Goal: Information Seeking & Learning: Learn about a topic

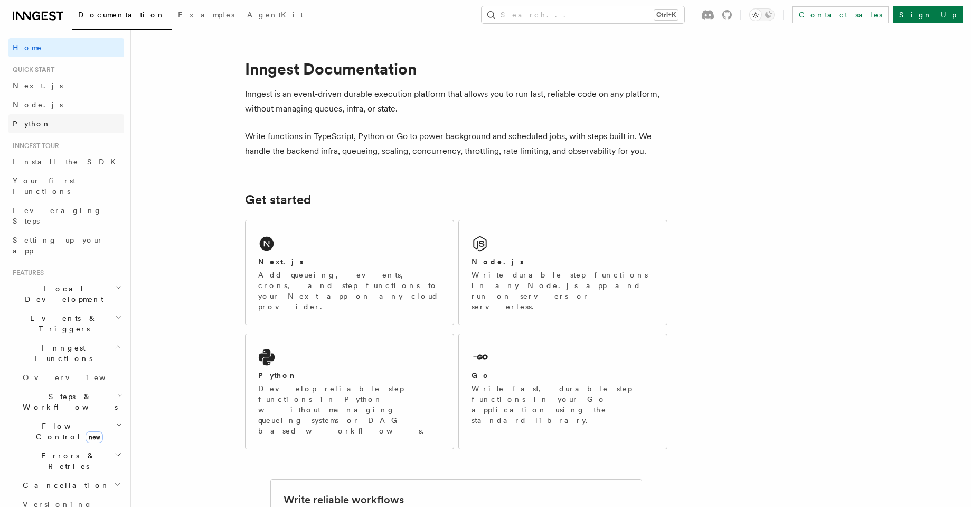
click at [40, 129] on link "Python" at bounding box center [66, 123] width 116 height 19
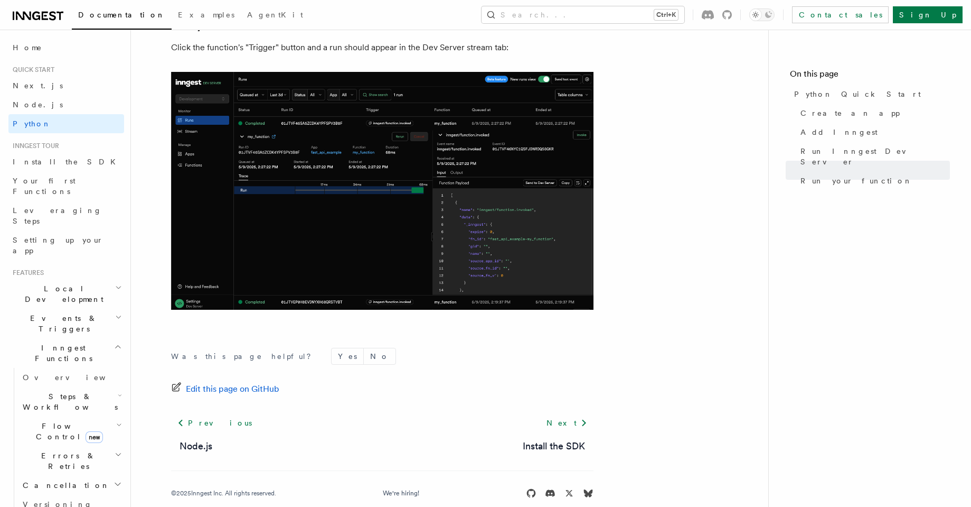
scroll to position [2164, 0]
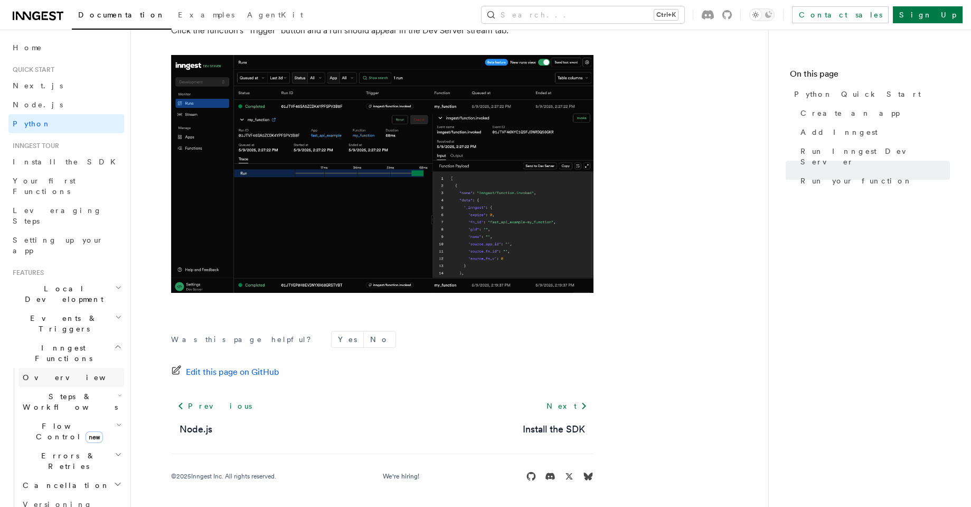
click at [38, 372] on span "Overview" at bounding box center [77, 377] width 109 height 11
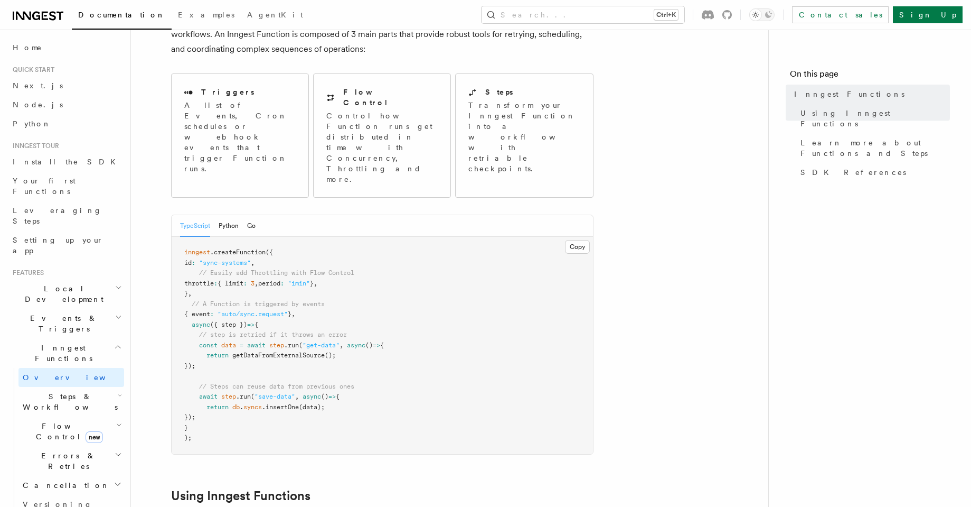
scroll to position [158, 0]
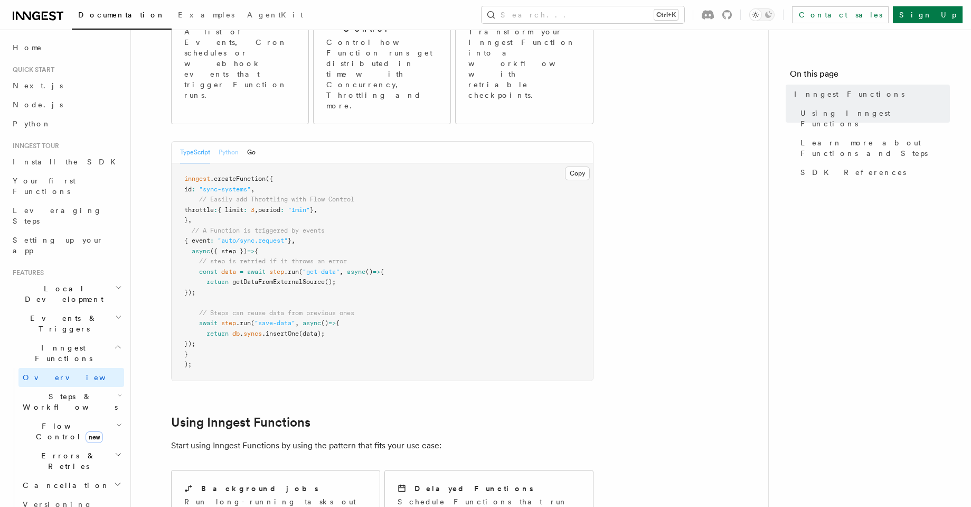
click at [231, 142] on button "Python" at bounding box center [229, 153] width 20 height 22
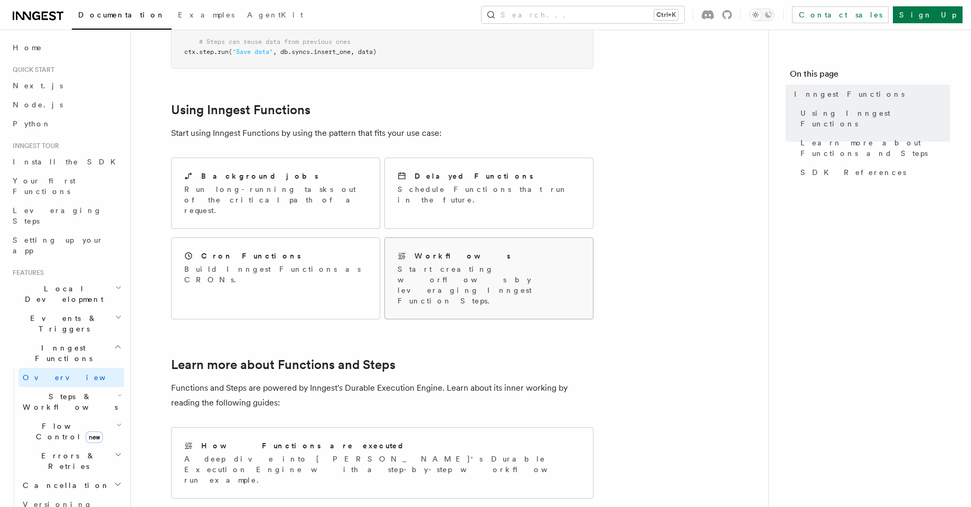
scroll to position [528, 0]
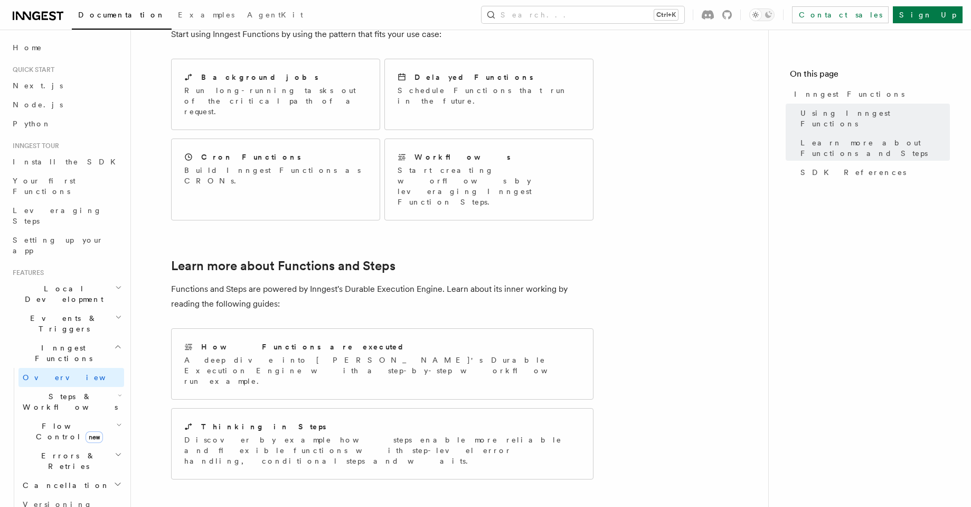
click at [56, 391] on span "Steps & Workflows" at bounding box center [67, 401] width 99 height 21
click at [53, 421] on span "Overview" at bounding box center [87, 425] width 109 height 8
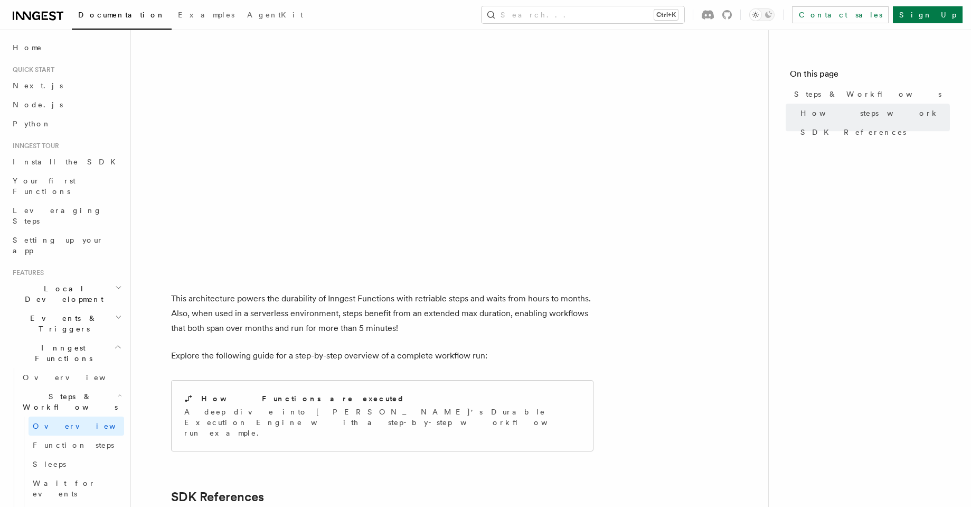
scroll to position [845, 0]
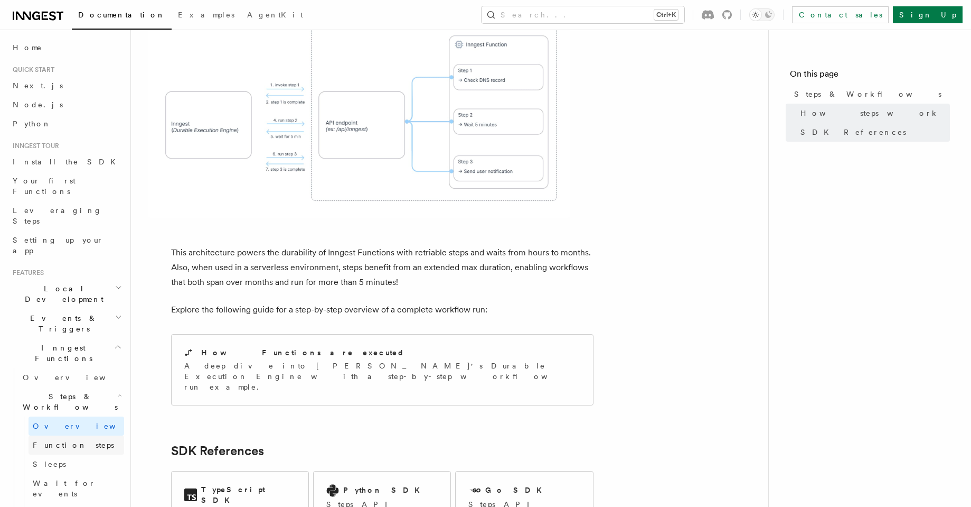
click at [51, 441] on span "Function steps" at bounding box center [73, 445] width 81 height 8
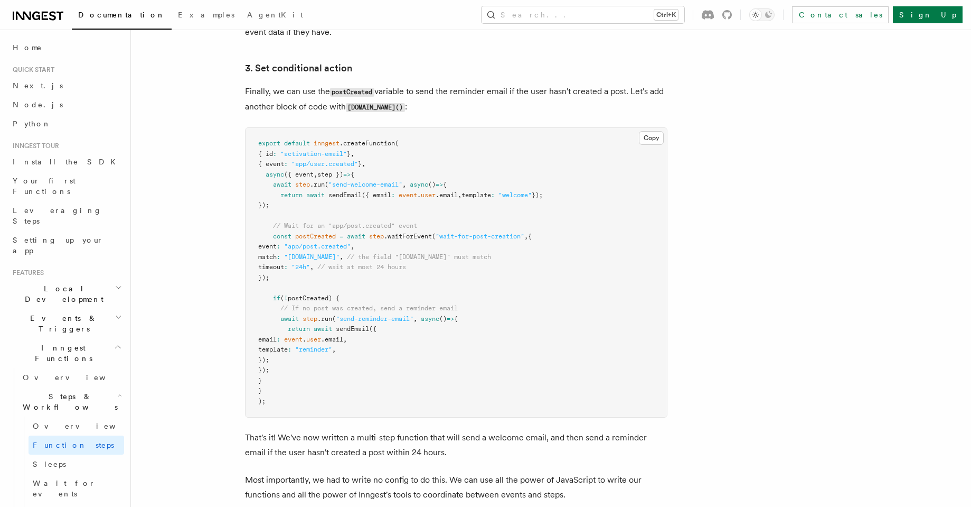
scroll to position [1426, 0]
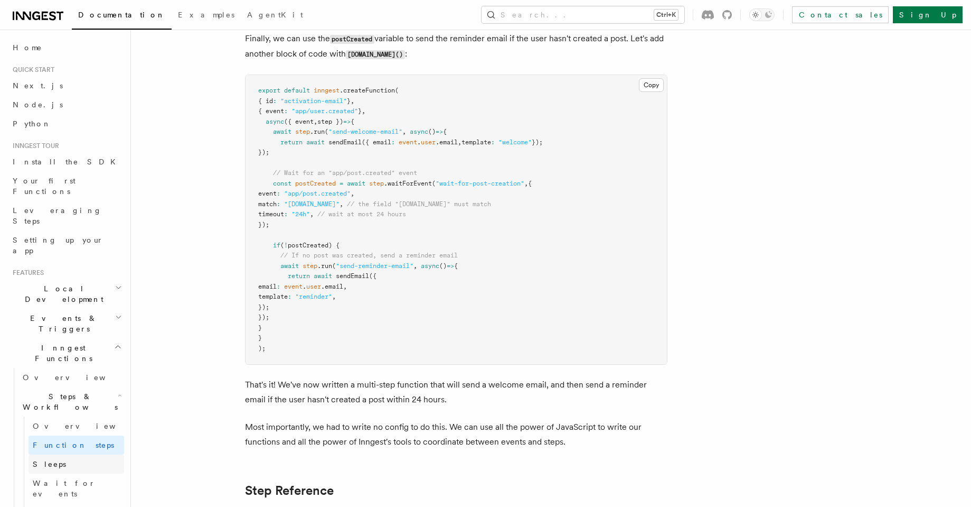
click at [74, 454] on link "Sleeps" at bounding box center [77, 463] width 96 height 19
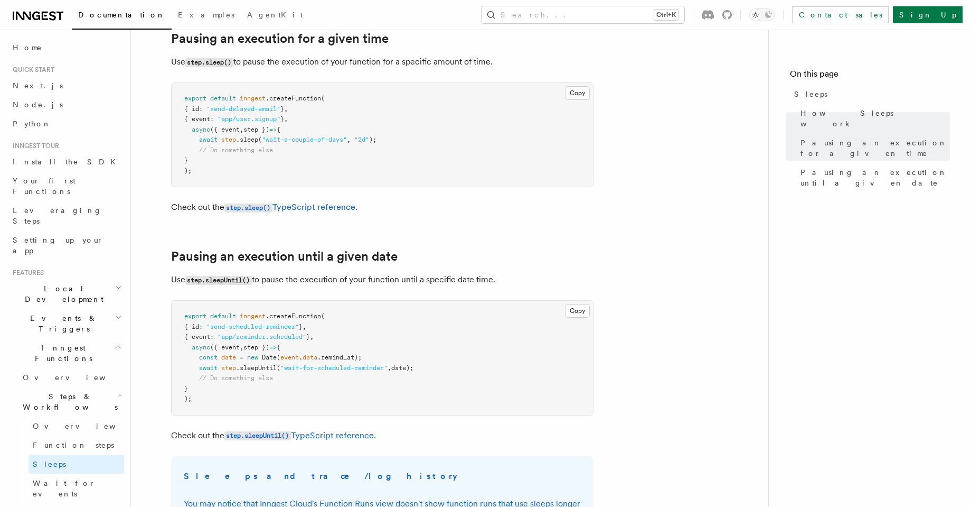
scroll to position [423, 0]
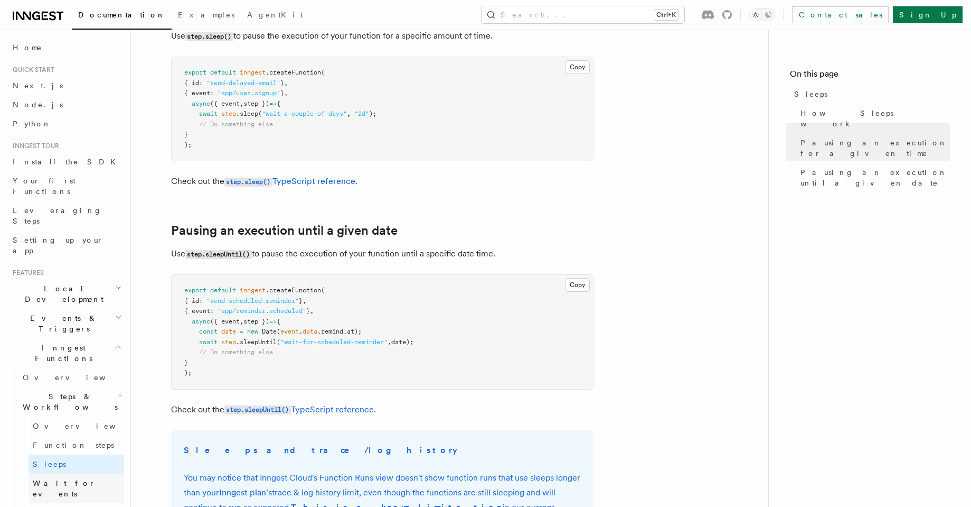
click at [69, 479] on span "Wait for events" at bounding box center [64, 488] width 63 height 19
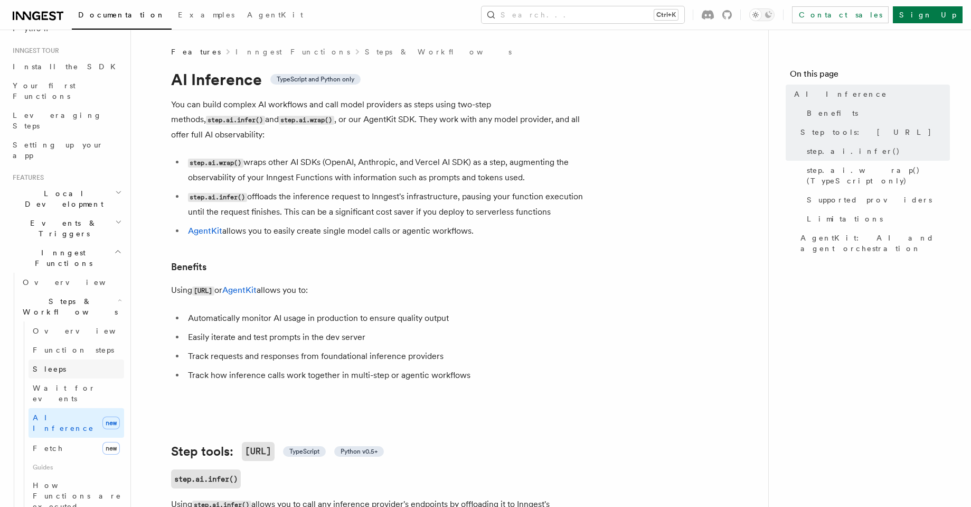
scroll to position [106, 0]
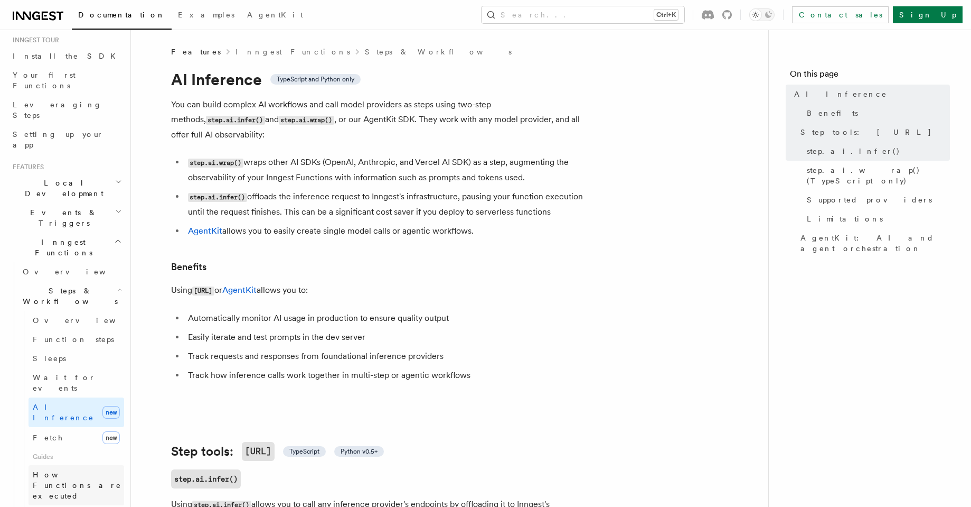
click at [63, 469] on span "How Functions are executed" at bounding box center [78, 485] width 91 height 32
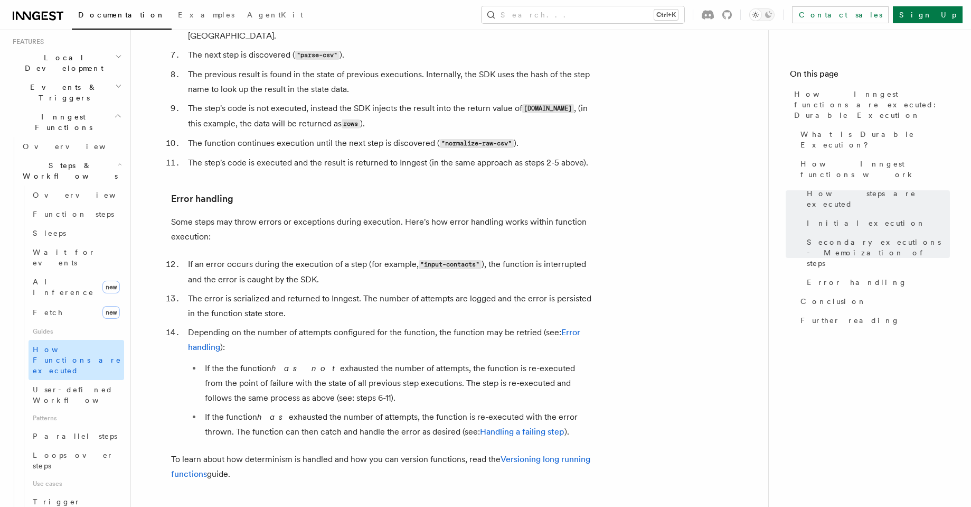
scroll to position [317, 0]
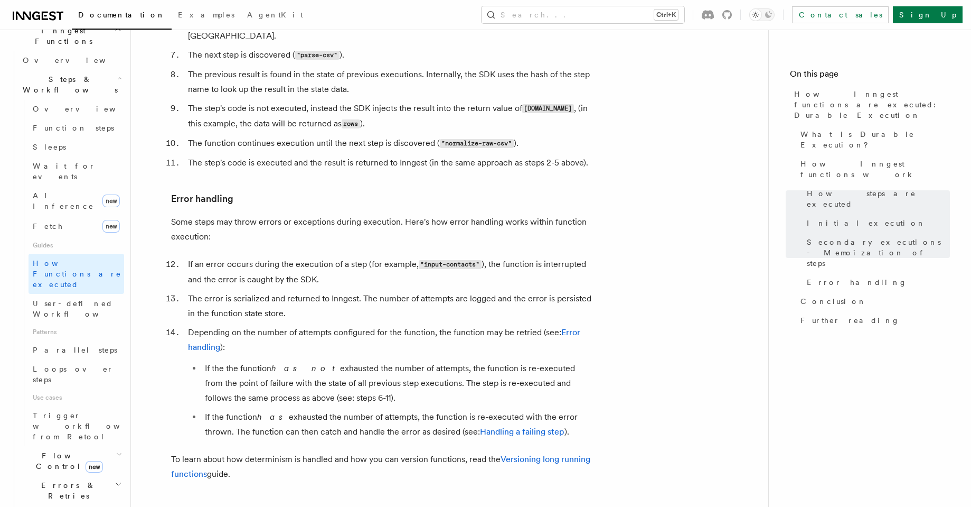
click at [116, 450] on icon "button" at bounding box center [119, 454] width 6 height 8
click at [74, 475] on link "Overview" at bounding box center [77, 484] width 96 height 19
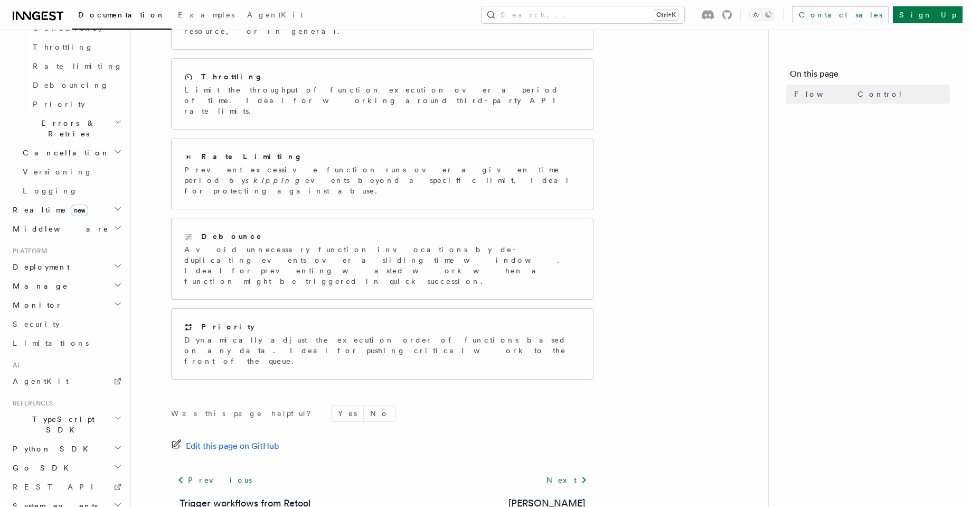
scroll to position [474, 0]
click at [39, 437] on span "Python SDK" at bounding box center [51, 442] width 86 height 11
click at [40, 457] on span "Introduction" at bounding box center [61, 461] width 76 height 8
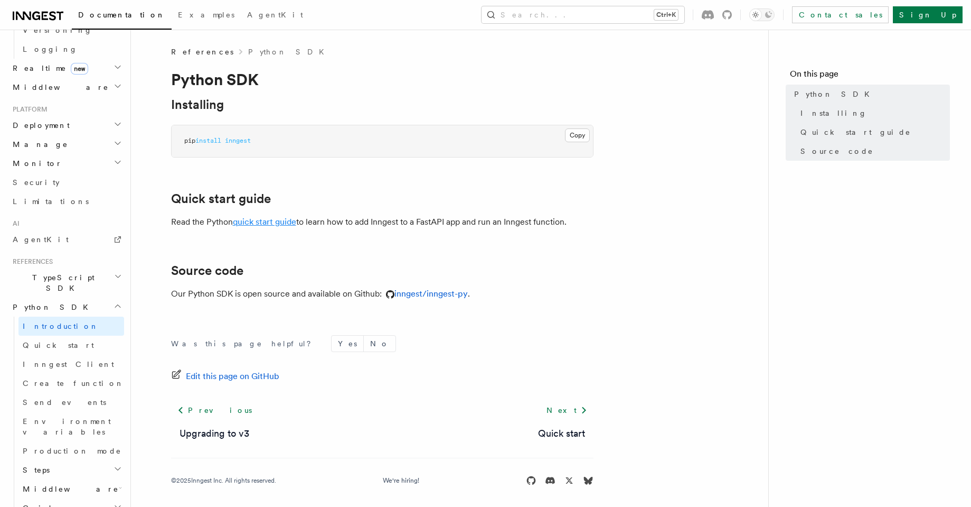
click at [266, 222] on link "quick start guide" at bounding box center [264, 222] width 63 height 10
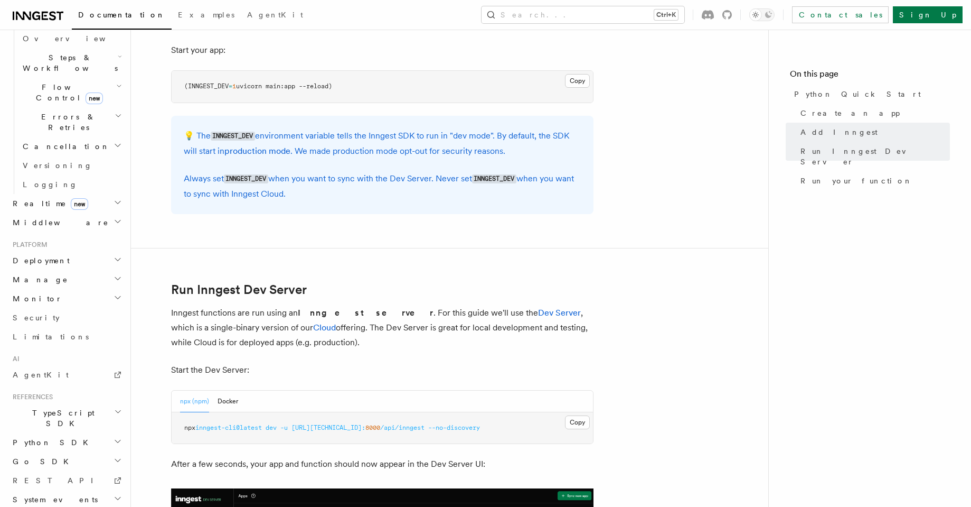
scroll to position [1109, 0]
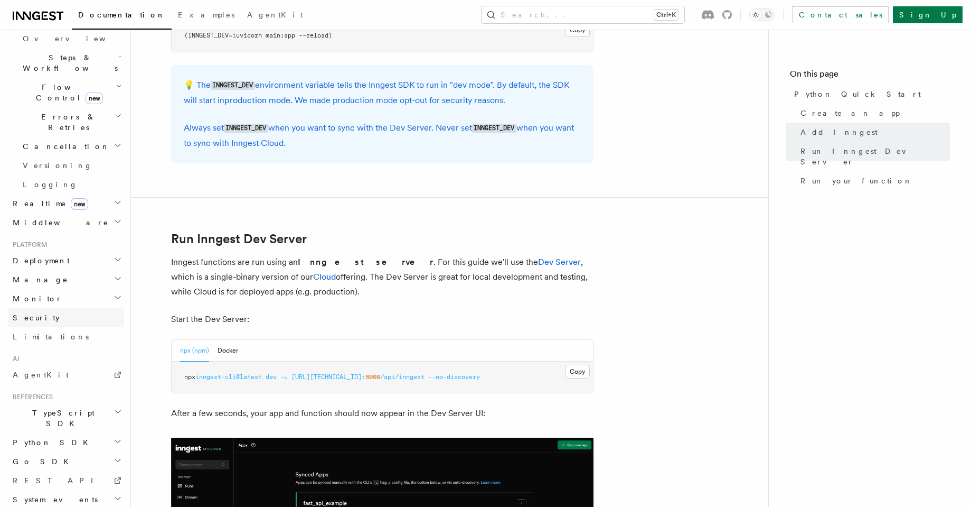
click at [69, 308] on link "Security" at bounding box center [66, 317] width 116 height 19
